Goal: Task Accomplishment & Management: Manage account settings

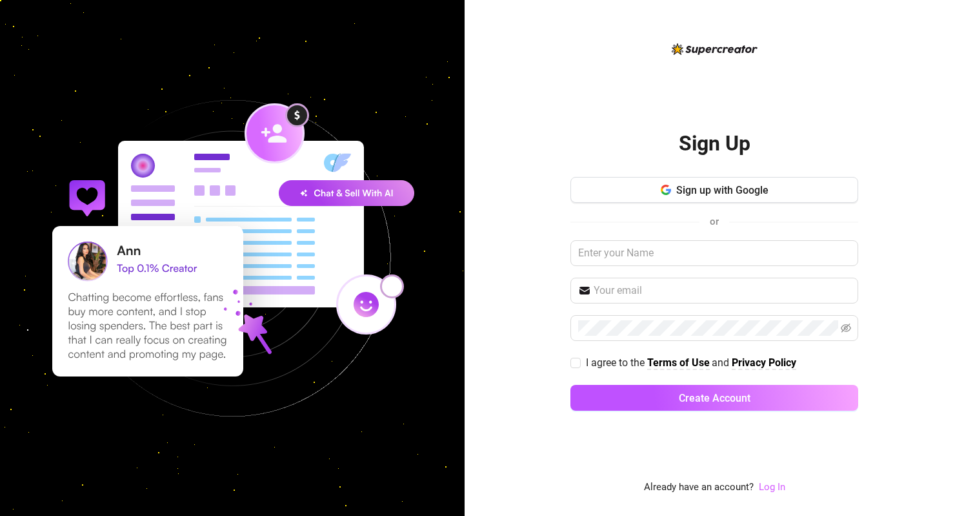
click at [769, 488] on link "Log In" at bounding box center [772, 487] width 26 height 12
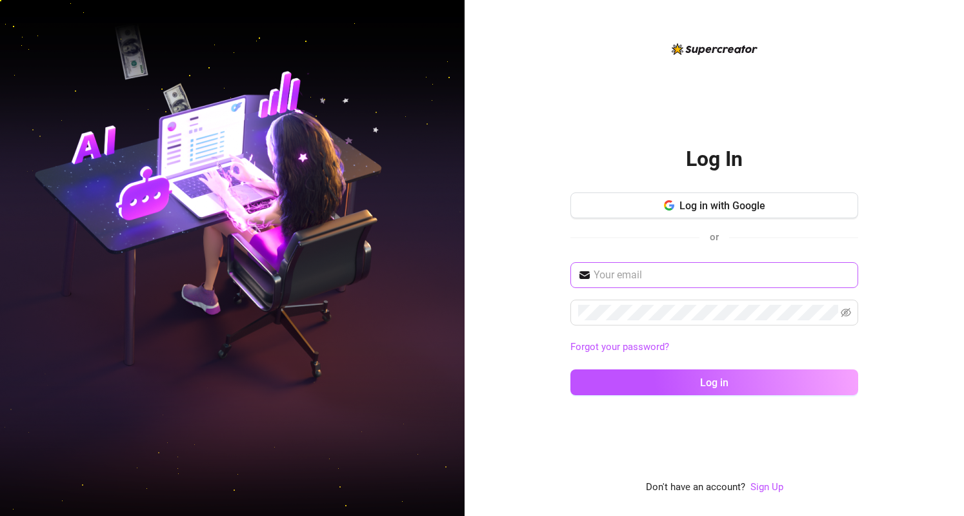
click at [648, 286] on span at bounding box center [714, 275] width 288 height 26
click at [632, 277] on input "text" at bounding box center [722, 274] width 257 height 15
click at [850, 321] on span at bounding box center [714, 312] width 288 height 26
click at [848, 318] on span at bounding box center [846, 312] width 10 height 15
click at [846, 314] on icon "eye-invisible" at bounding box center [846, 312] width 10 height 10
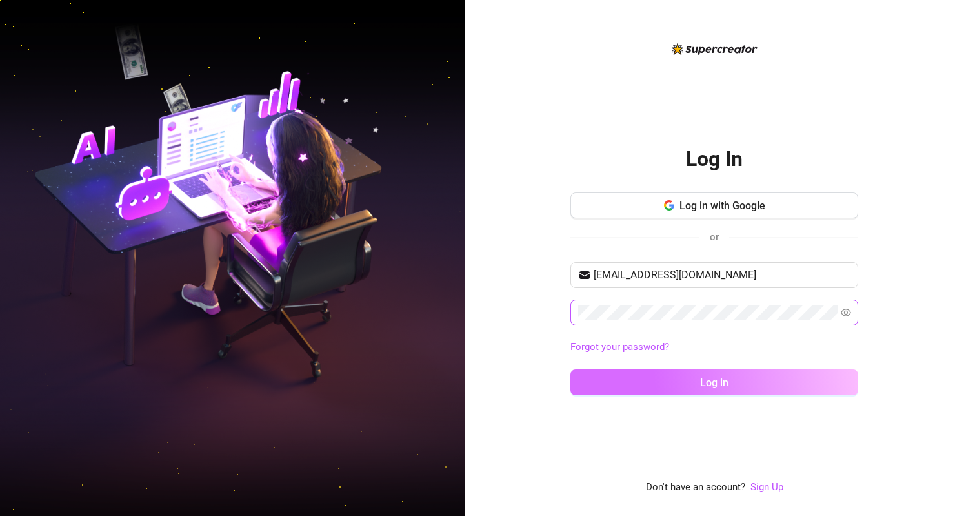
click at [664, 377] on button "Log in" at bounding box center [714, 382] width 288 height 26
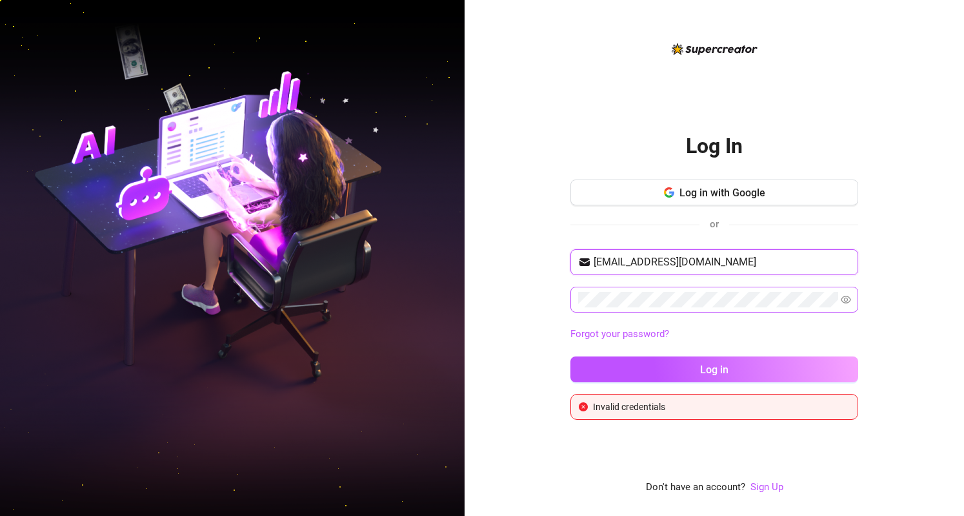
click at [648, 255] on input "[EMAIL_ADDRESS][DOMAIN_NAME]" at bounding box center [722, 261] width 257 height 15
type input "[EMAIL_ADDRESS][DOMAIN_NAME]"
click at [570, 356] on button "Log in" at bounding box center [714, 369] width 288 height 26
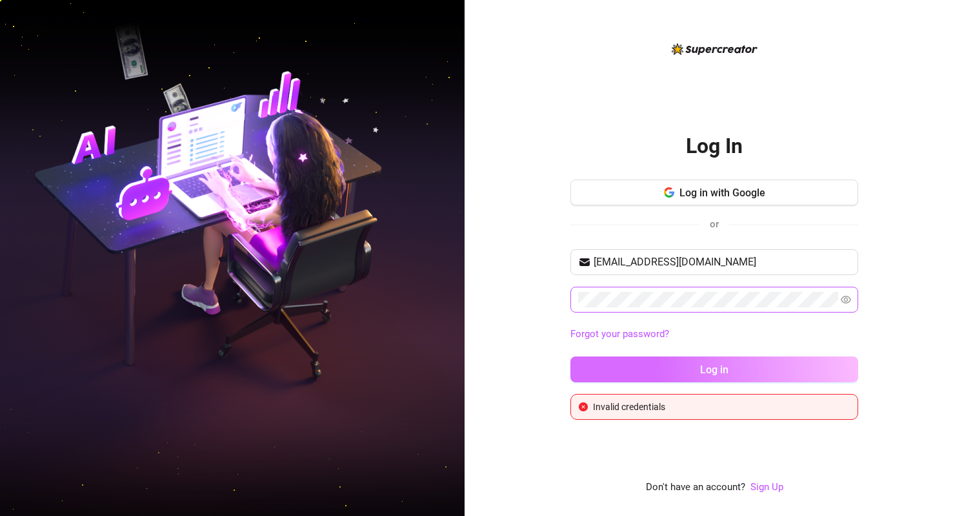
click at [670, 374] on button "Log in" at bounding box center [714, 369] width 288 height 26
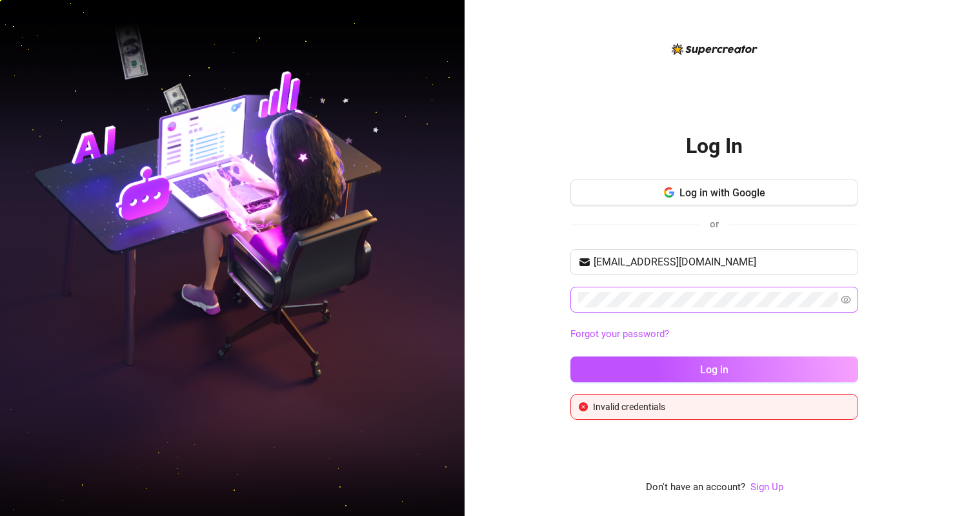
click at [894, 272] on div "Log In Log in with Google or [EMAIL_ADDRESS][DOMAIN_NAME] Forgot your password?…" at bounding box center [714, 258] width 499 height 516
click at [625, 324] on div "Forgot your password?" at bounding box center [714, 334] width 288 height 21
click at [623, 334] on link "Forgot your password?" at bounding box center [619, 334] width 99 height 12
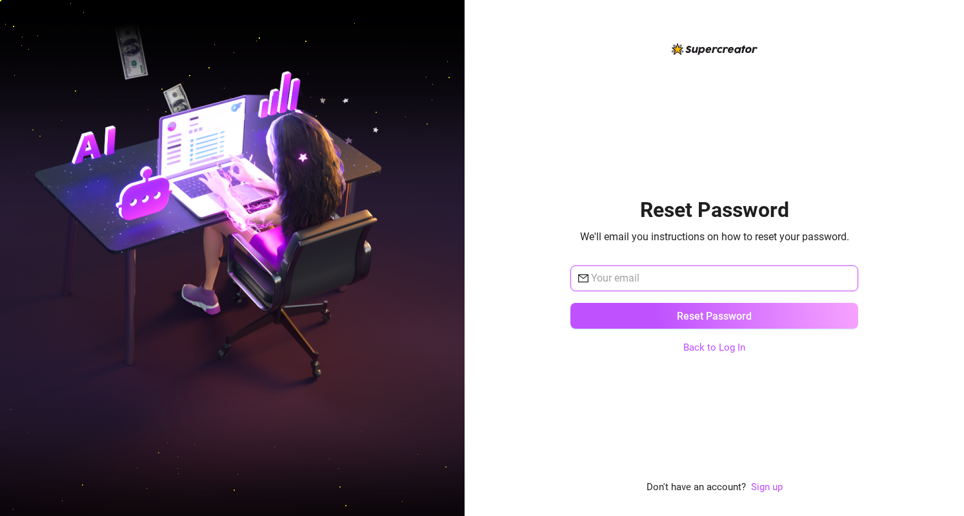
click at [618, 279] on input "text" at bounding box center [720, 277] width 259 height 15
click at [648, 288] on span at bounding box center [714, 278] width 288 height 26
click at [636, 278] on input "text" at bounding box center [720, 277] width 259 height 15
type input "[EMAIL_ADDRESS][DOMAIN_NAME]"
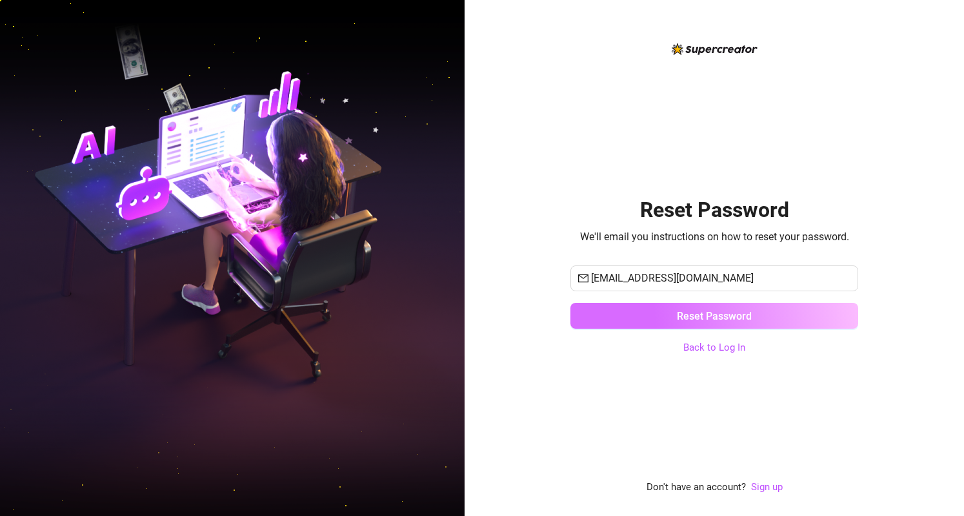
click at [640, 312] on button "Reset Password" at bounding box center [714, 316] width 288 height 26
